Goal: Task Accomplishment & Management: Complete application form

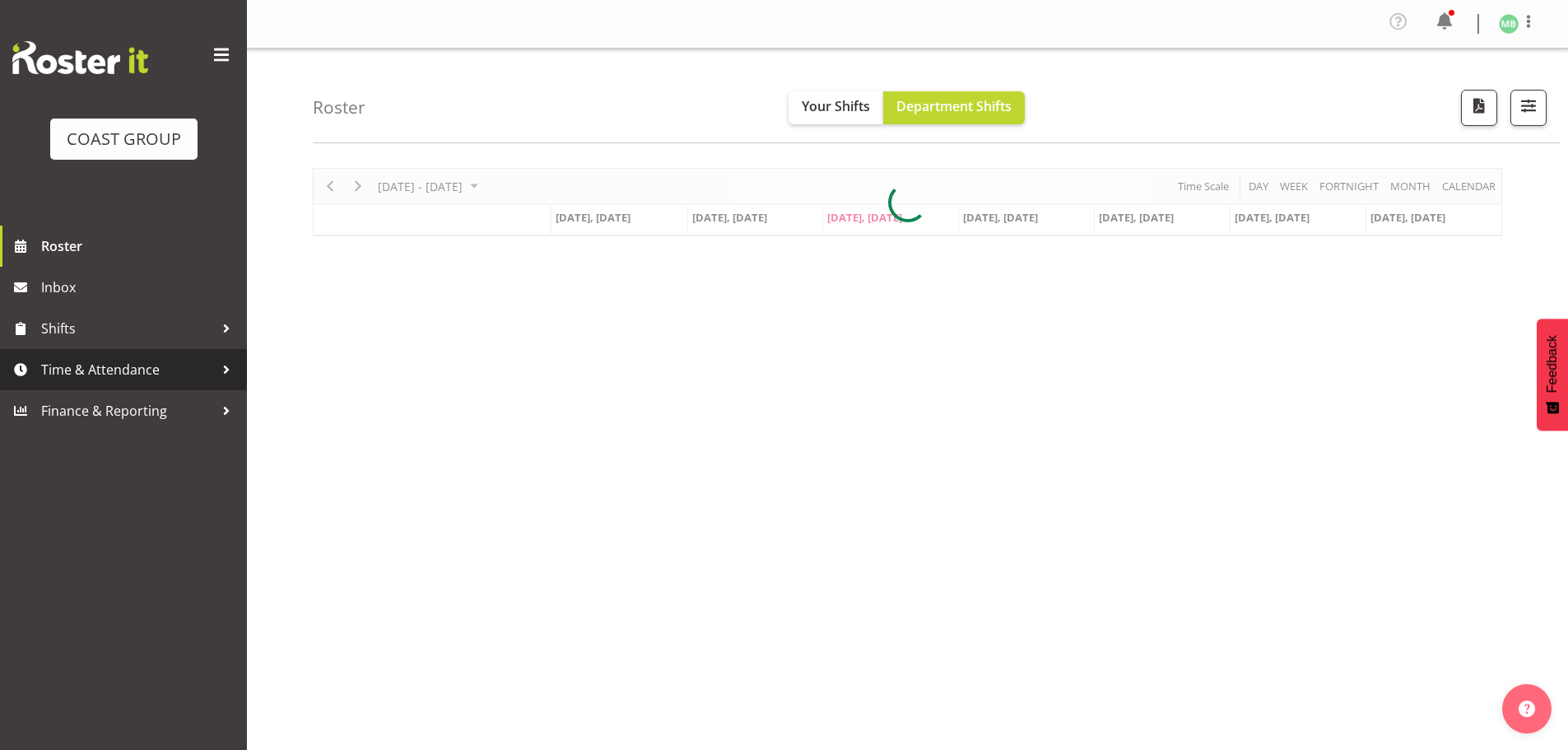
click at [96, 370] on span "Time & Attendance" at bounding box center [128, 370] width 173 height 25
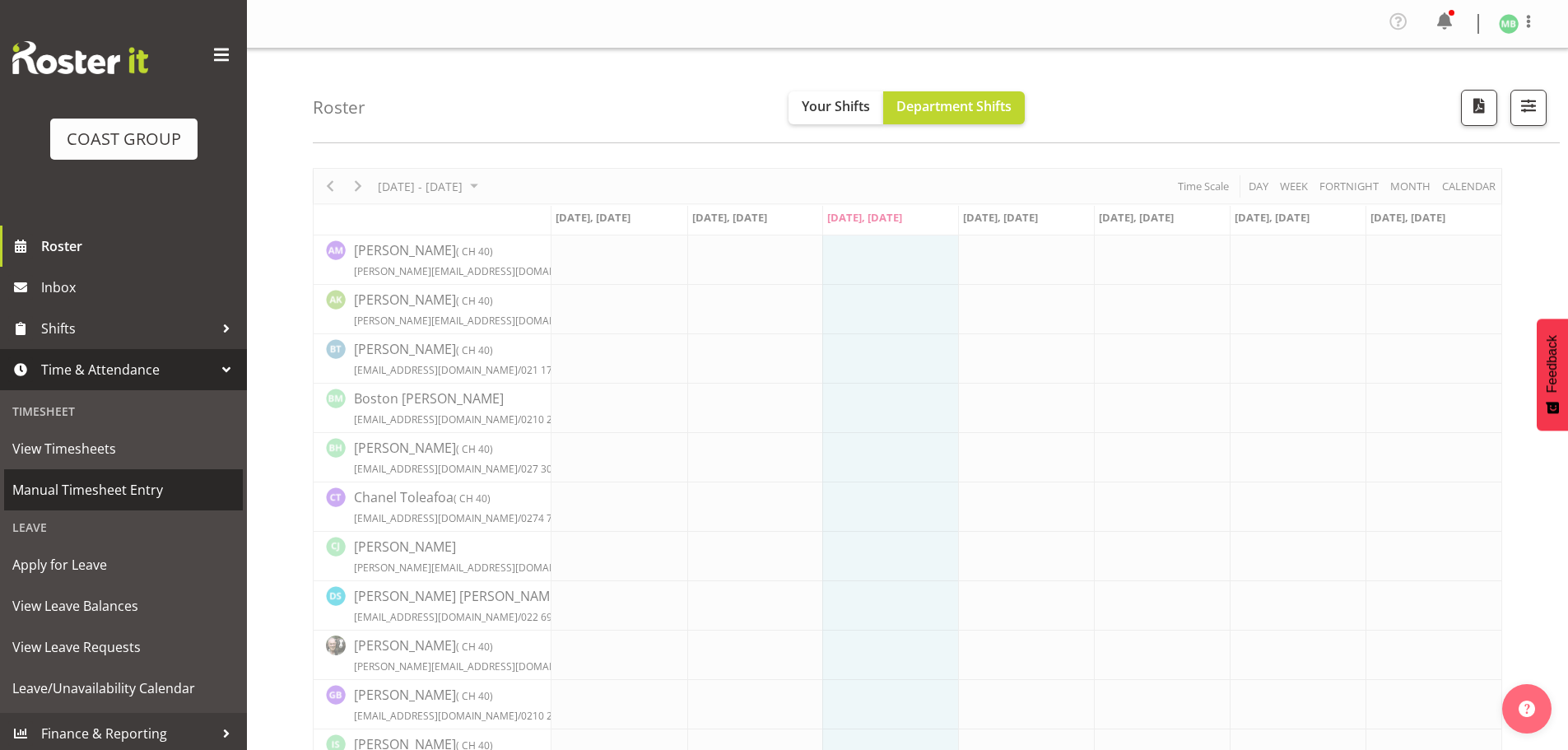
click at [99, 495] on span "Manual Timesheet Entry" at bounding box center [123, 490] width 222 height 25
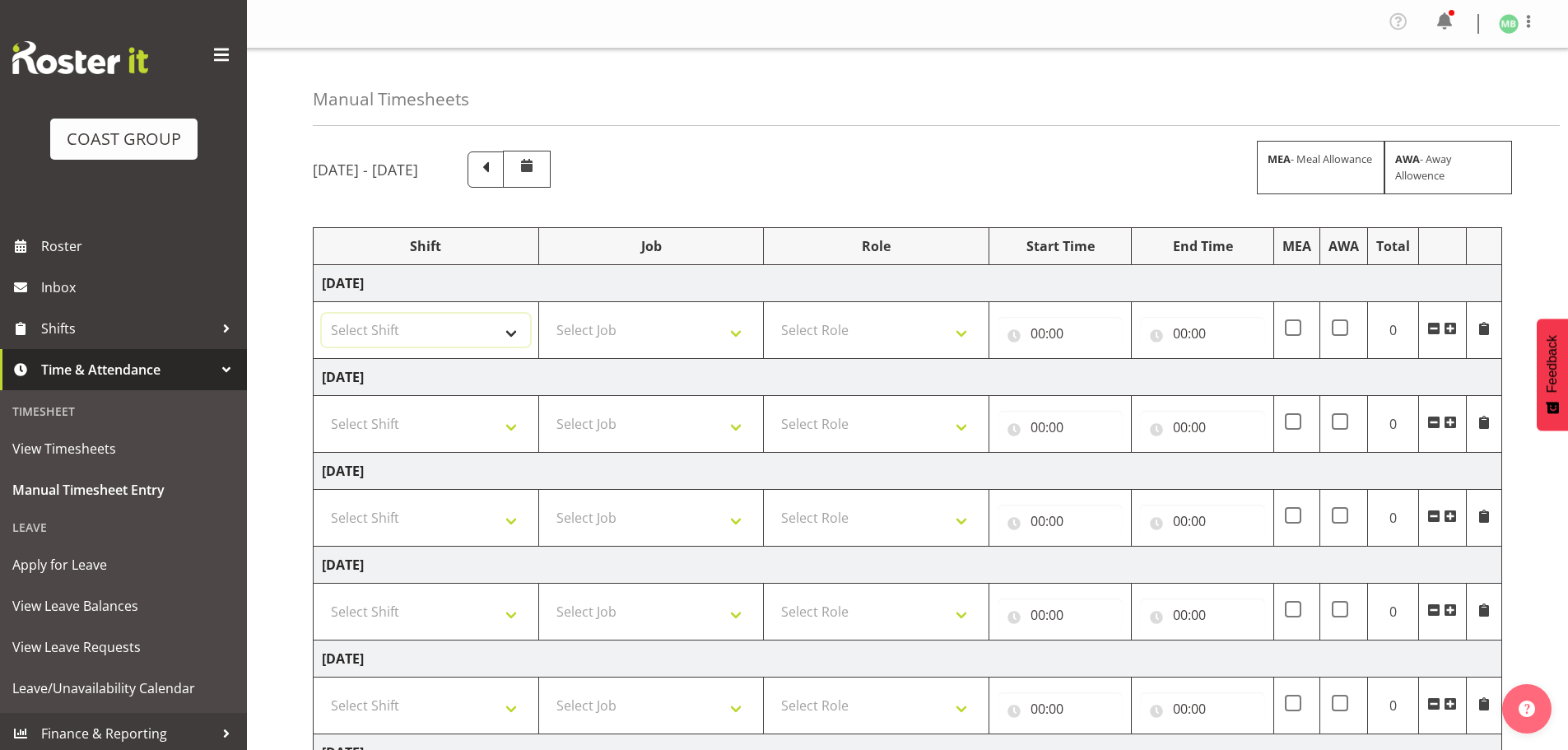
click at [417, 327] on select "Select Shift AKL SIGN ADMIN1 (LEAVE ALONE, DONT MAKE INACTIVE) DW ACCOUNT MANAG…" at bounding box center [426, 330] width 208 height 33
select select "16481"
click at [322, 314] on select "Select Shift AKL SIGN ADMIN1 (LEAVE ALONE, DONT MAKE INACTIVE) DW ACCOUNT MANAG…" at bounding box center [426, 330] width 208 height 33
click at [586, 332] on select "Select Job 1 Carlton Events 1 [PERSON_NAME][GEOGRAPHIC_DATA] 1 [PERSON_NAME][GE…" at bounding box center [652, 330] width 208 height 33
click at [548, 314] on select "Select Job 1 Carlton Events 1 [PERSON_NAME][GEOGRAPHIC_DATA] 1 [PERSON_NAME][GE…" at bounding box center [652, 330] width 208 height 33
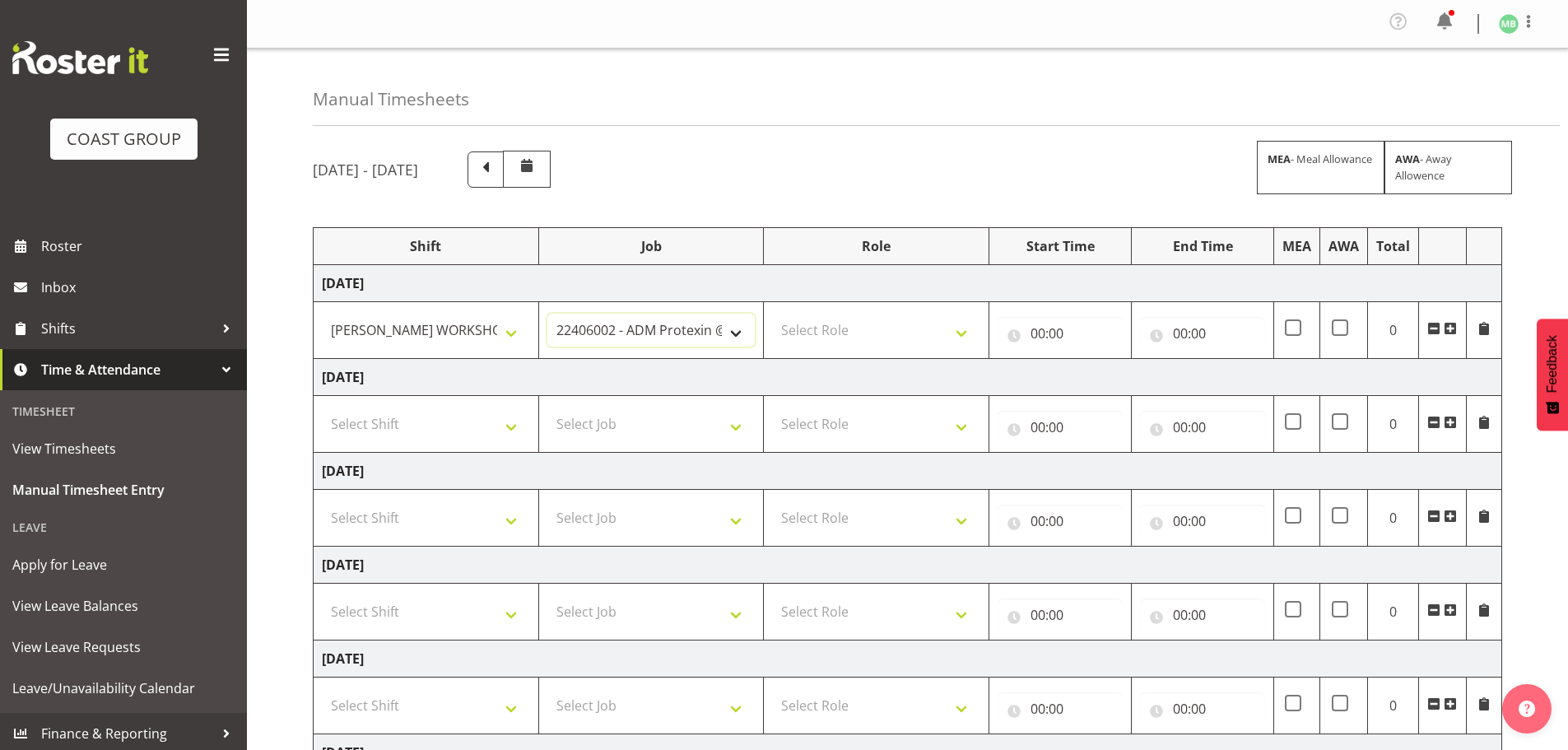
click at [682, 328] on select "1 Carlton Events 1 [PERSON_NAME] 1 [PERSON_NAME][GEOGRAPHIC_DATA] 1 EHS WAREHOU…" at bounding box center [652, 330] width 208 height 33
select select "9465"
click at [548, 314] on select "1 Carlton Events 1 [PERSON_NAME] 1 [PERSON_NAME][GEOGRAPHIC_DATA] 1 EHS WAREHOU…" at bounding box center [652, 330] width 208 height 33
click at [868, 325] on select "Select Role FABRICATION DW" at bounding box center [876, 330] width 208 height 33
select select "543"
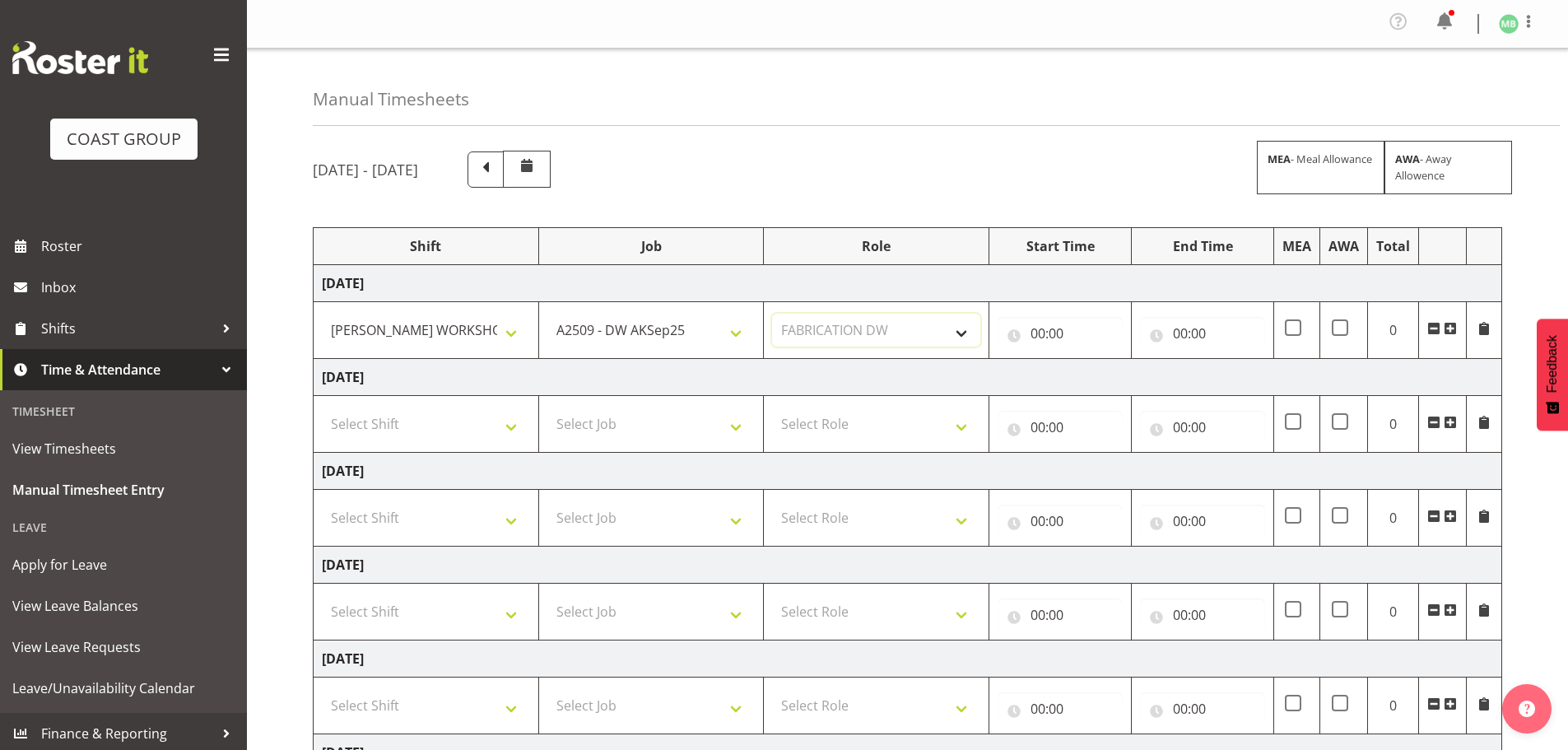
click at [772, 314] on select "Select Role FABRICATION DW" at bounding box center [876, 330] width 208 height 33
click at [1043, 326] on input "00:00" at bounding box center [1060, 333] width 125 height 33
click at [1107, 371] on select "00 01 02 03 04 05 06 07 08 09 10 11 12 13 14 15 16 17 18 19 20 21 22 23" at bounding box center [1109, 375] width 37 height 33
select select "6"
click at [1091, 359] on select "00 01 02 03 04 05 06 07 08 09 10 11 12 13 14 15 16 17 18 19 20 21 22 23" at bounding box center [1109, 375] width 37 height 33
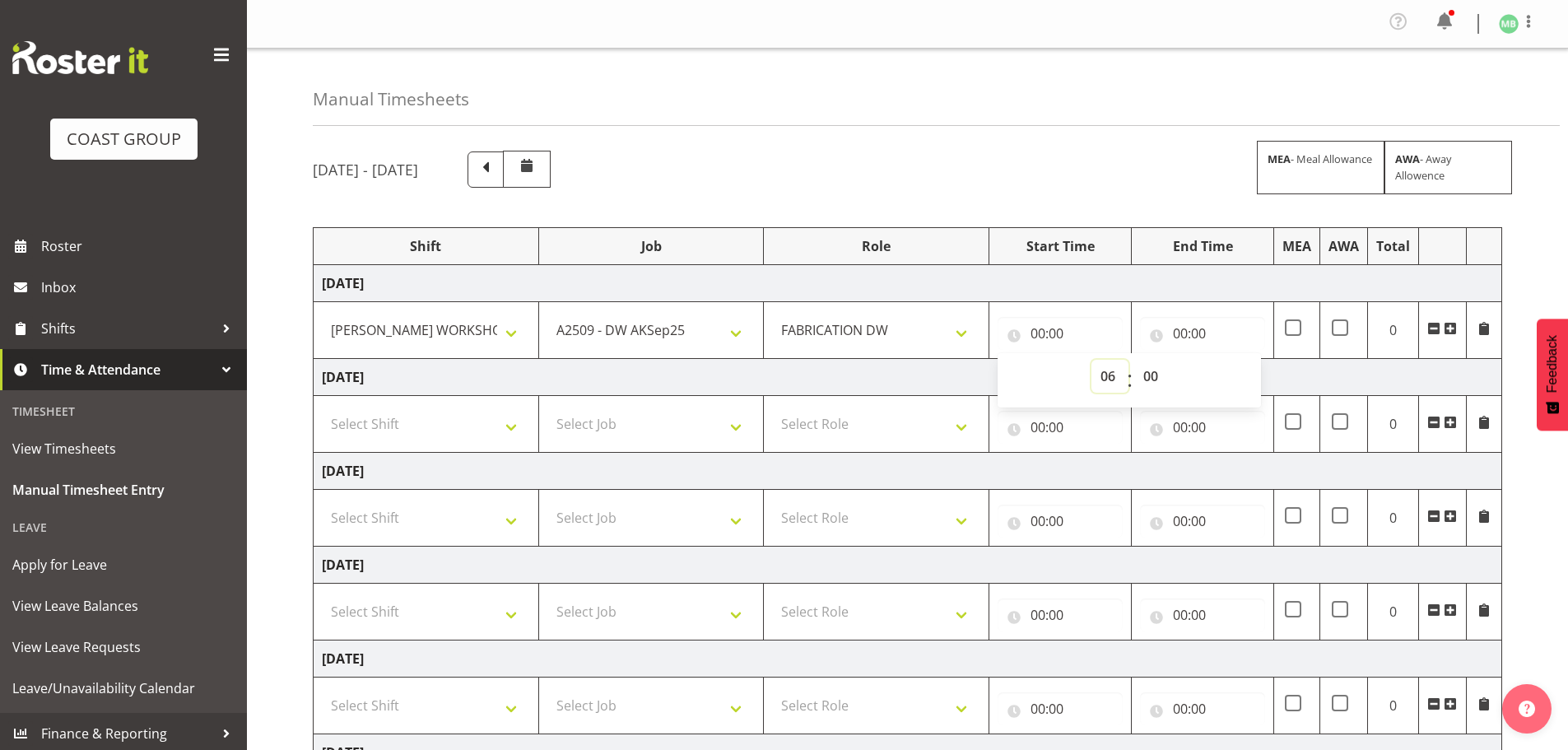
type input "06:00"
click at [1179, 330] on input "00:00" at bounding box center [1202, 333] width 125 height 33
click at [1243, 379] on select "00 01 02 03 04 05 06 07 08 09 10 11 12 13 14 15 16 17 18 19 20 21 22 23" at bounding box center [1251, 375] width 37 height 33
select select "14"
click at [1233, 359] on select "00 01 02 03 04 05 06 07 08 09 10 11 12 13 14 15 16 17 18 19 20 21 22 23" at bounding box center [1251, 375] width 37 height 33
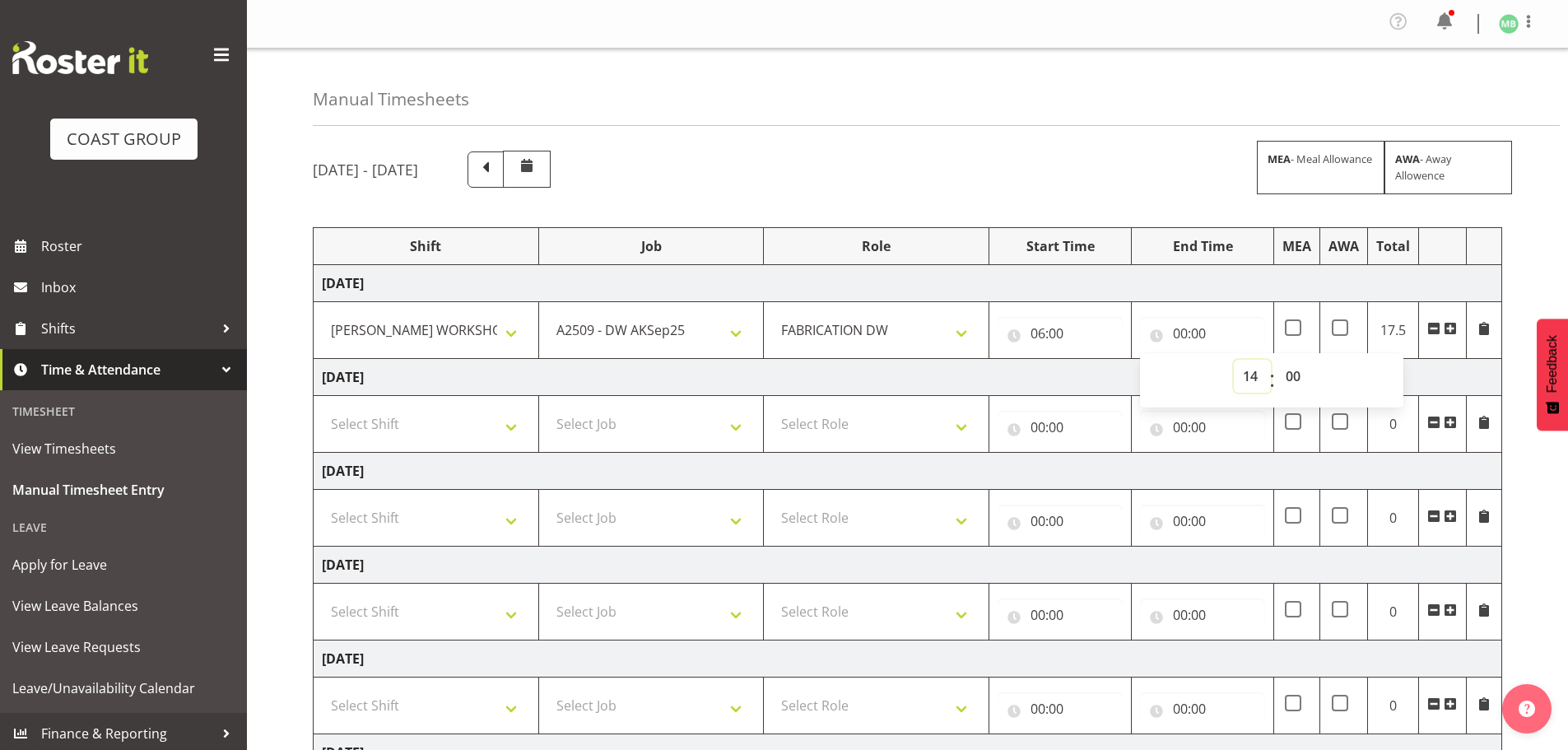
type input "14:00"
drag, startPoint x: 1296, startPoint y: 377, endPoint x: 1299, endPoint y: 362, distance: 15.3
click at [1296, 376] on select "00 01 02 03 04 05 06 07 08 09 10 11 12 13 14 15 16 17 18 19 20 21 22 23 24 25 2…" at bounding box center [1295, 375] width 37 height 33
select select "30"
click at [1277, 359] on select "00 01 02 03 04 05 06 07 08 09 10 11 12 13 14 15 16 17 18 19 20 21 22 23 24 25 2…" at bounding box center [1295, 375] width 37 height 33
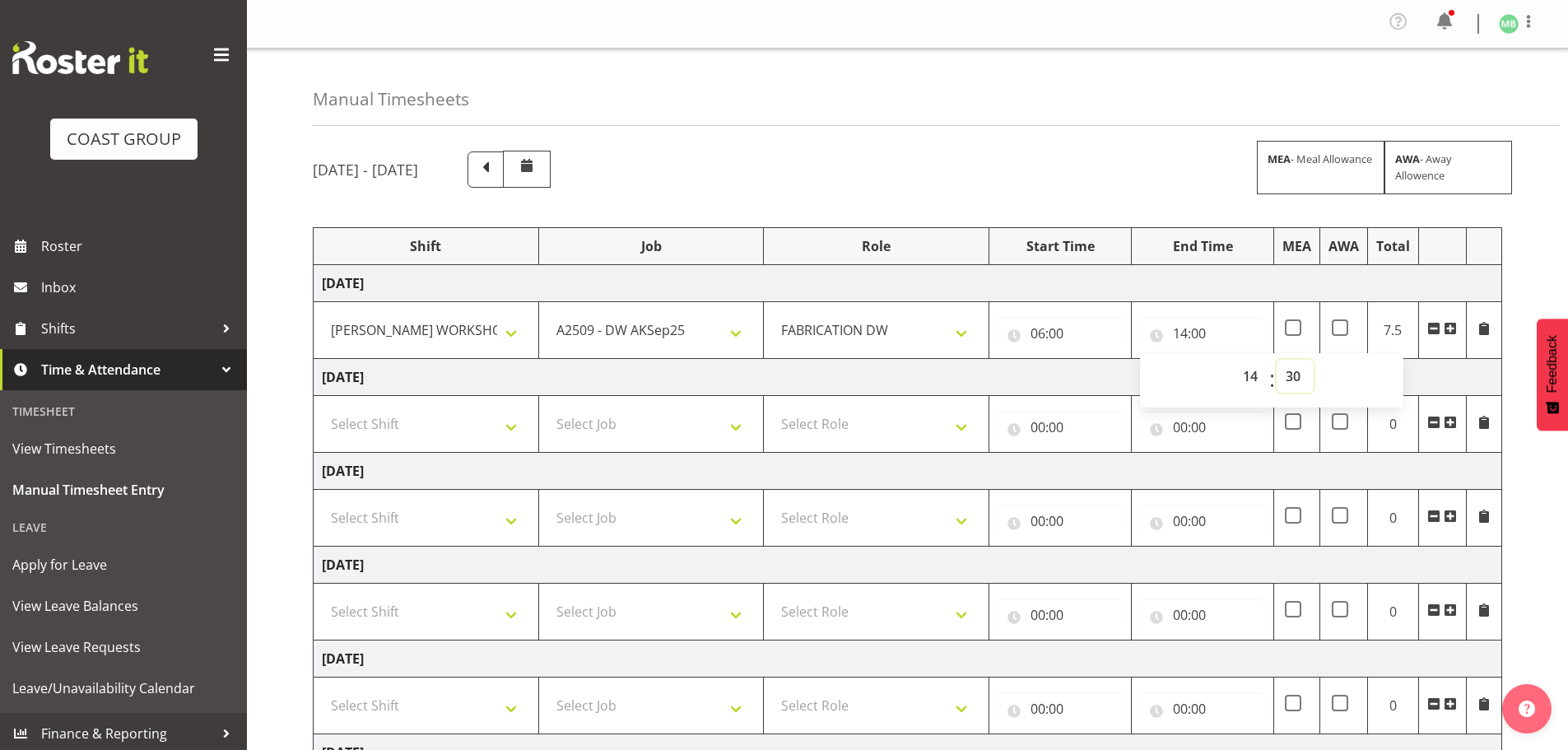
type input "14:30"
click at [1533, 526] on div "[DATE] - [DATE] MEA - Meal Allowance AWA - Away Allowence Shift Job Role Start …" at bounding box center [940, 576] width 1255 height 876
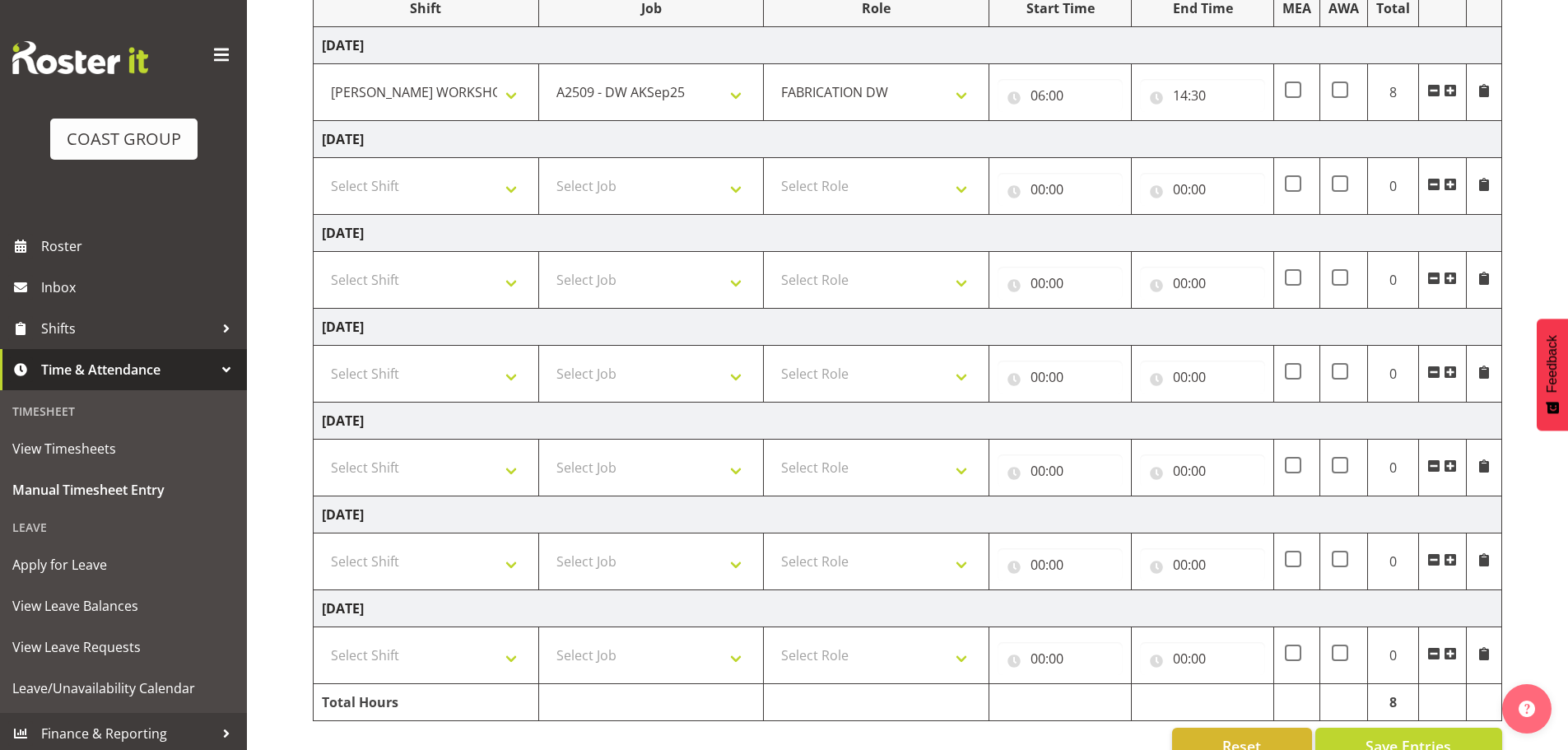
scroll to position [276, 0]
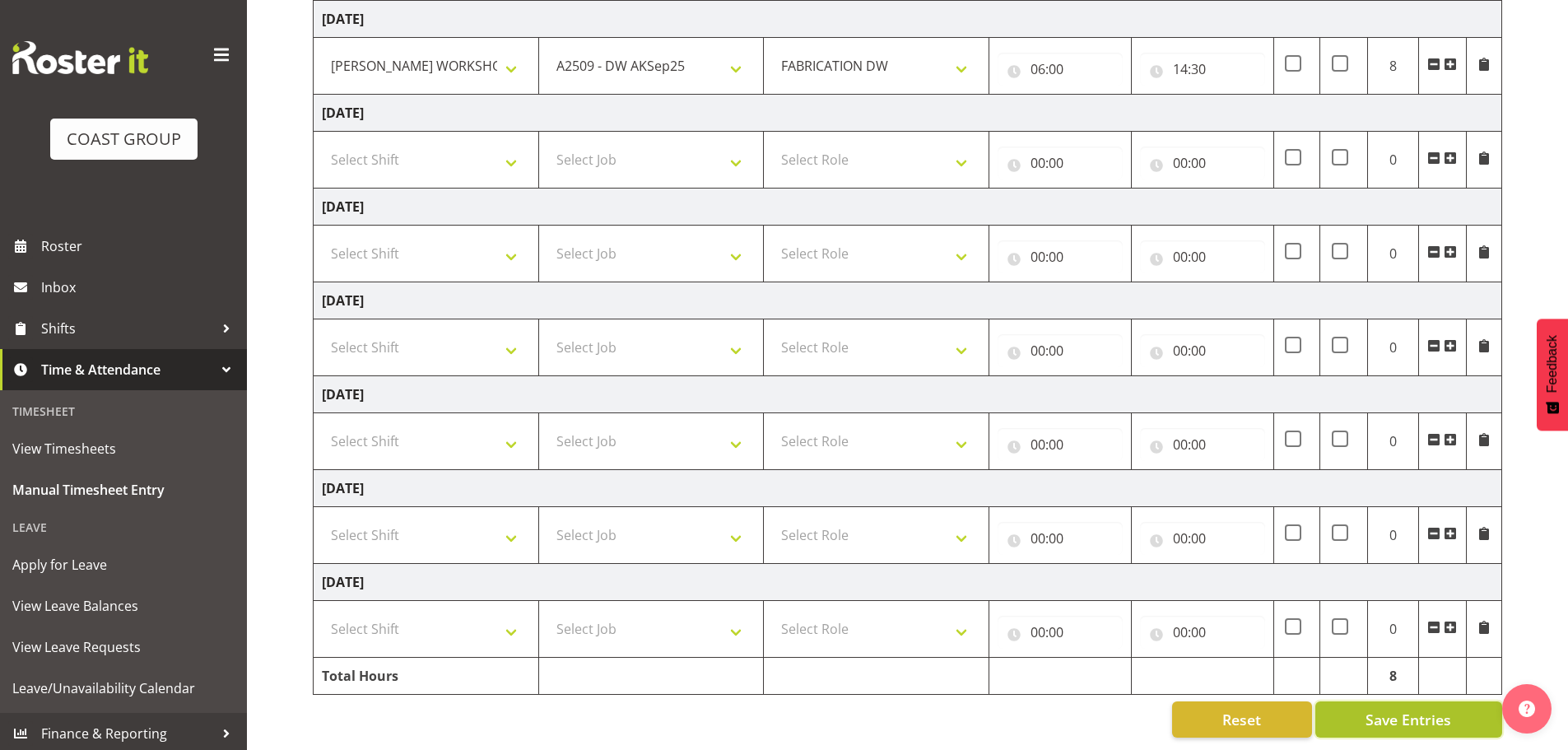
click at [1396, 708] on span "Save Entries" at bounding box center [1408, 719] width 85 height 22
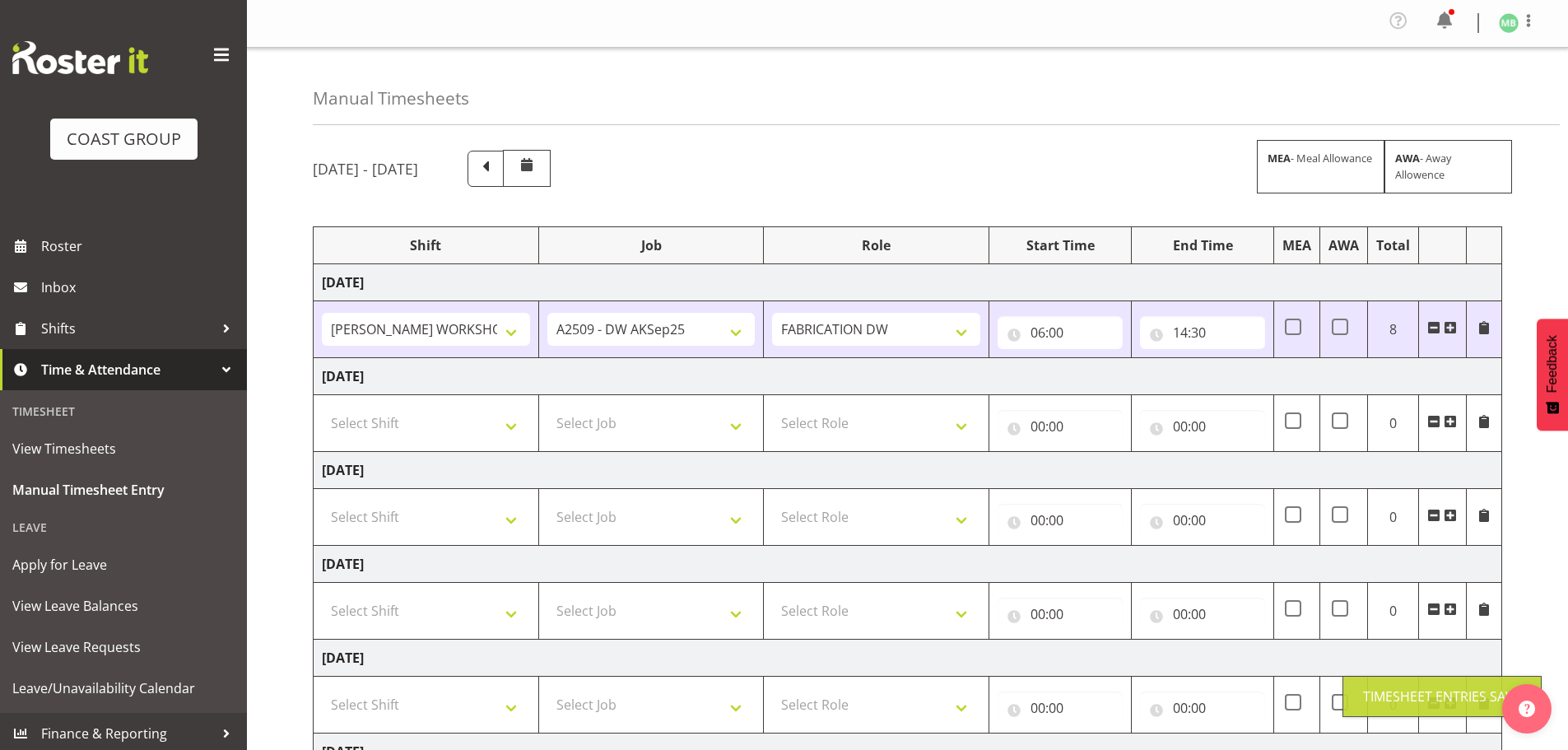
scroll to position [0, 0]
click at [497, 168] on span at bounding box center [485, 167] width 22 height 22
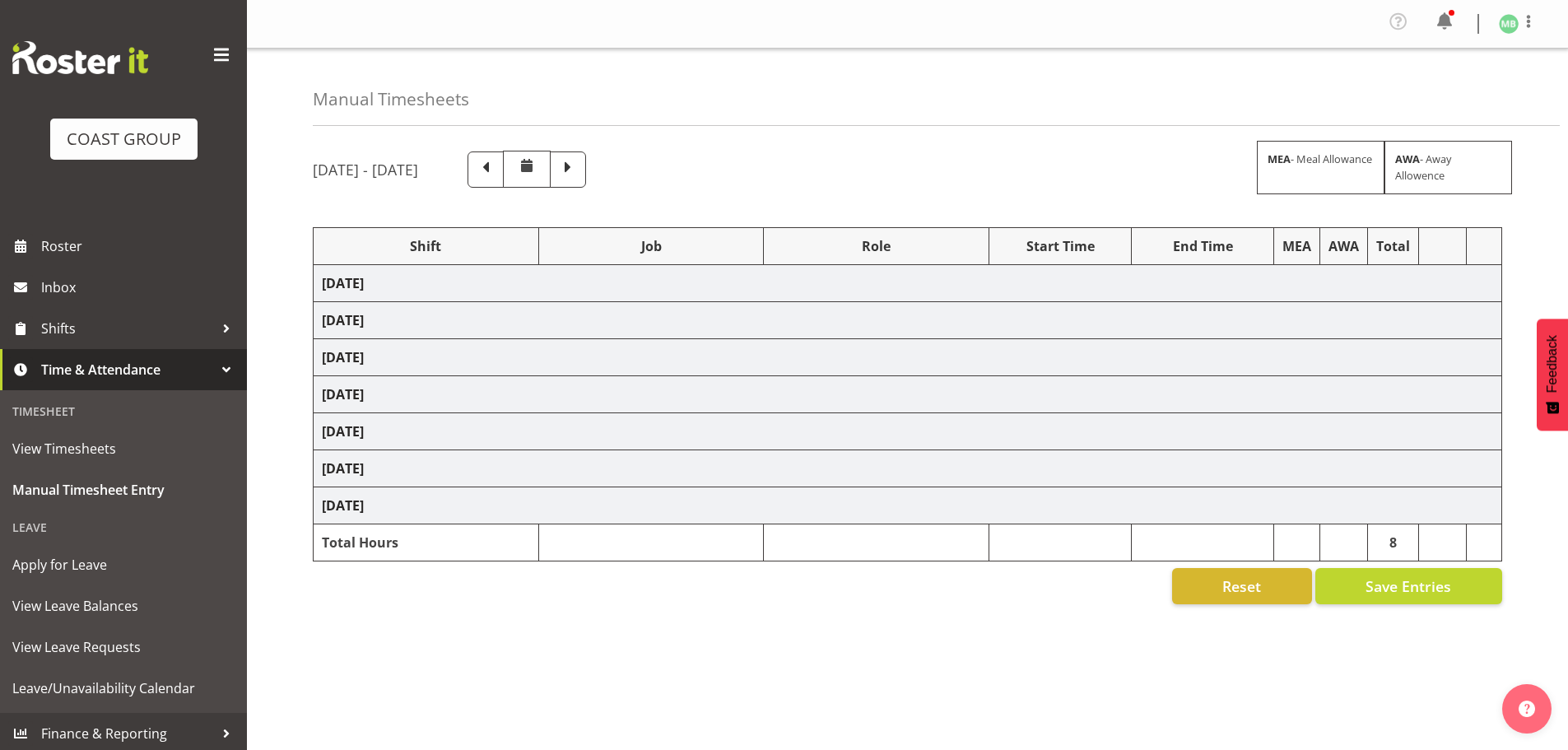
select select "16481"
select select "9464"
select select "16481"
select select "9464"
select select "16481"
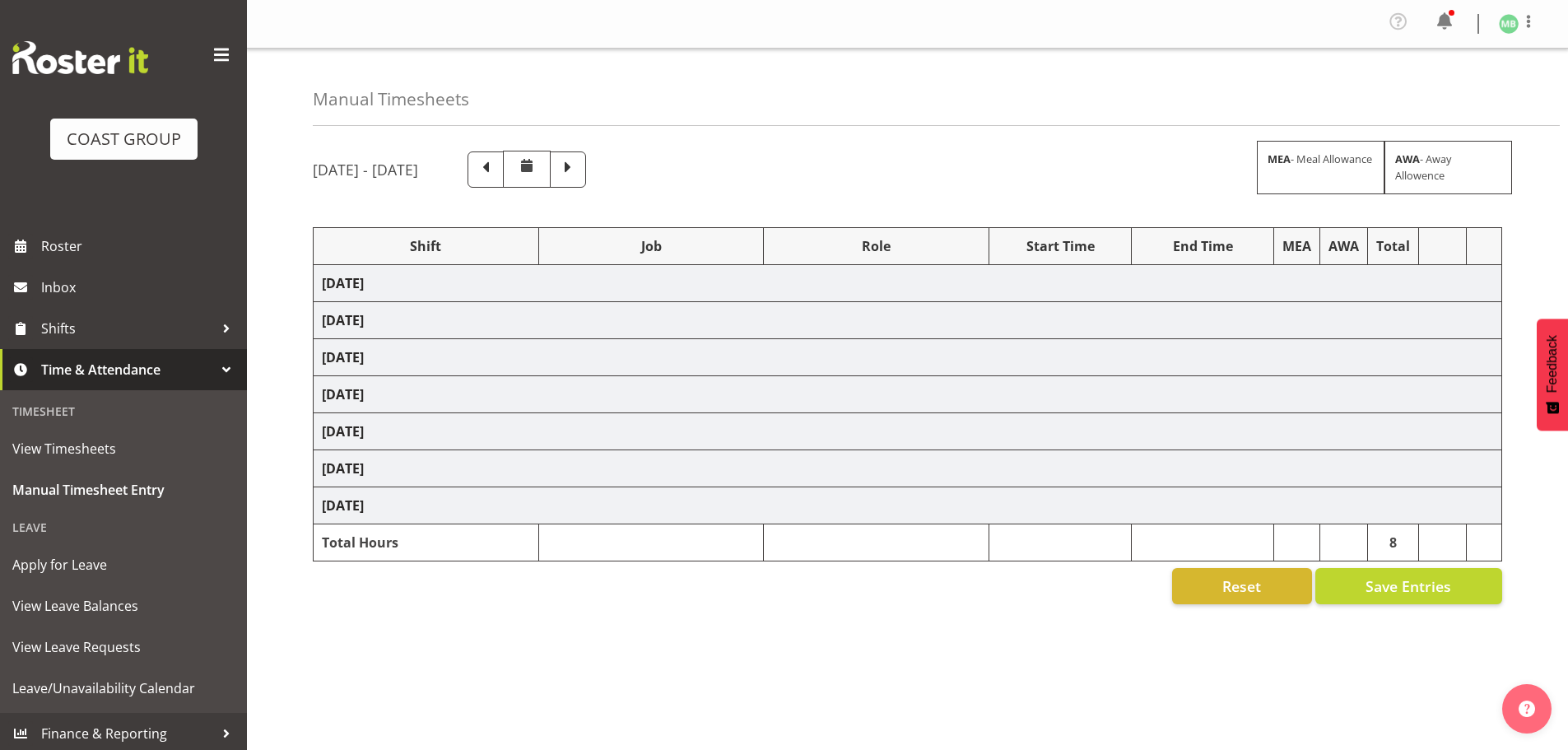
select select "9464"
select select "16481"
select select "9464"
select select "16481"
select select "9464"
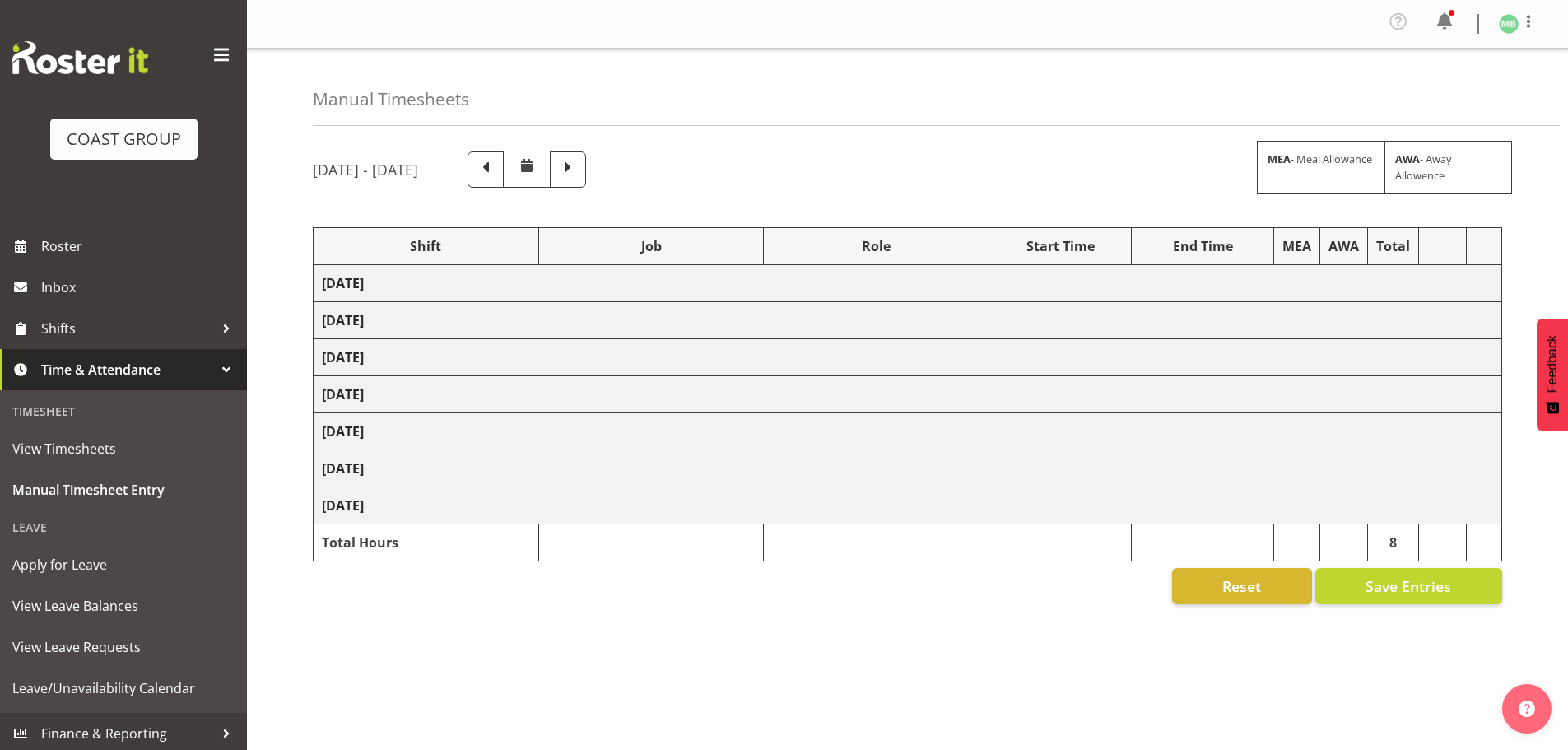
select select "16481"
select select "9465"
select select "16481"
select select "9465"
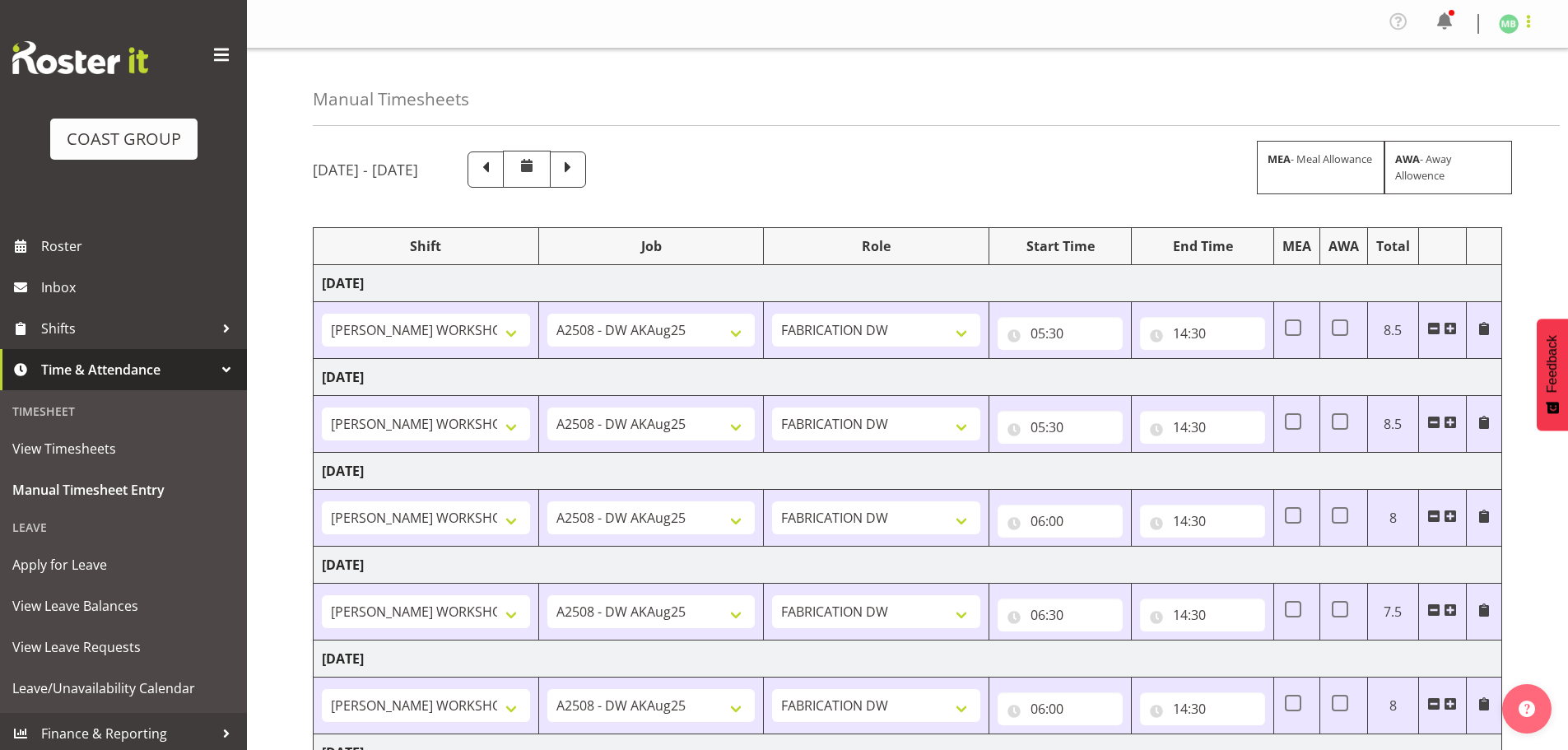
click at [1527, 17] on span at bounding box center [1527, 21] width 20 height 20
click at [1432, 94] on link "Log Out" at bounding box center [1458, 90] width 158 height 29
